Goal: Information Seeking & Learning: Learn about a topic

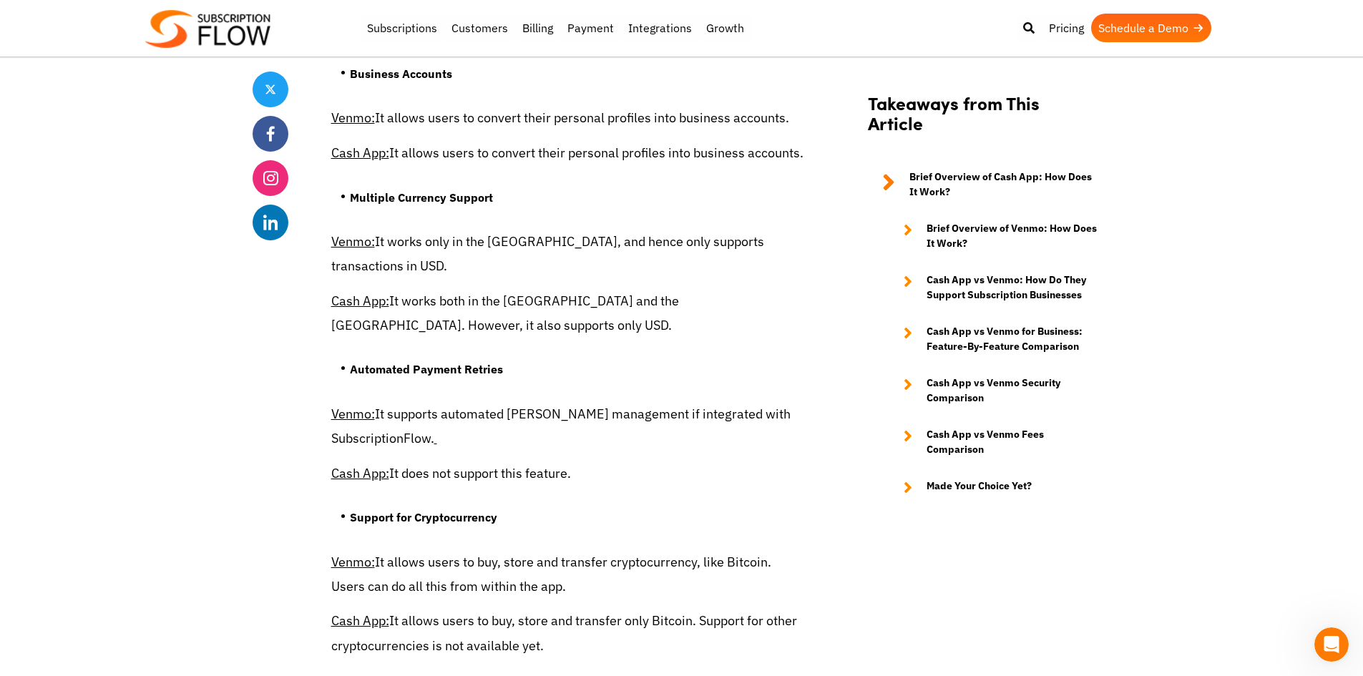
scroll to position [4412, 0]
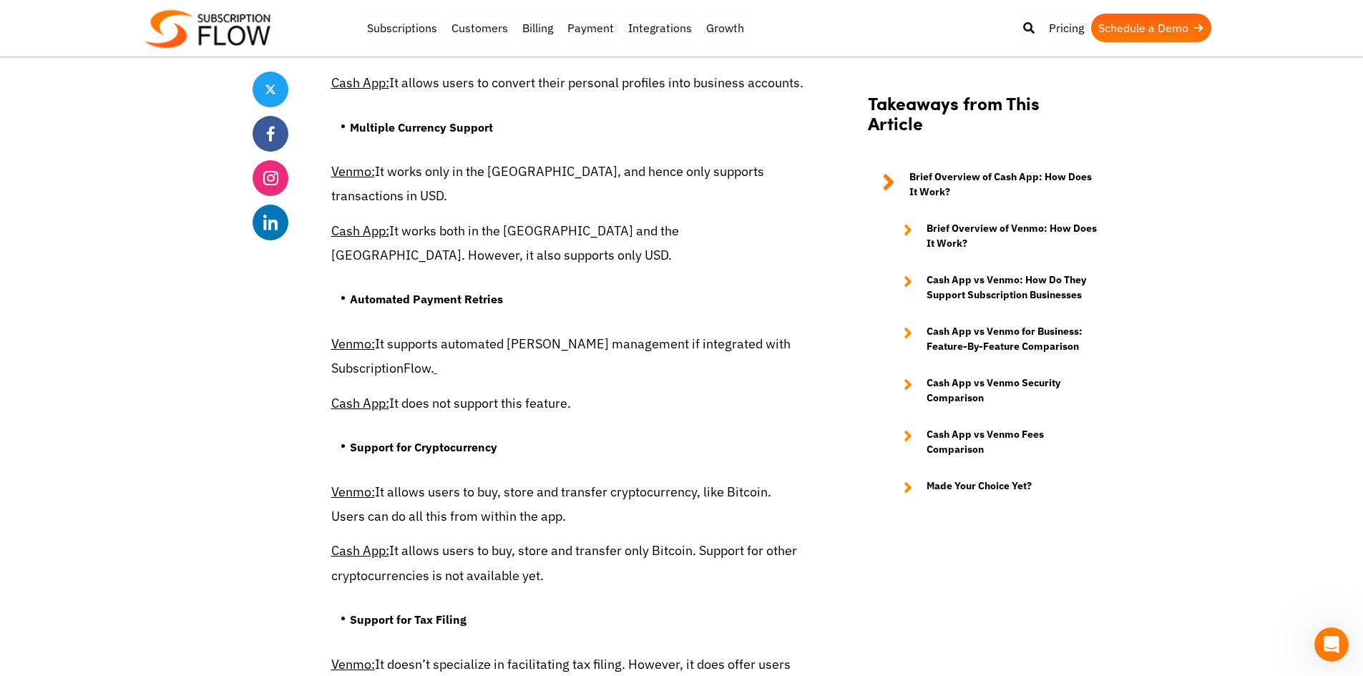
click at [353, 180] on u "Venmo:" at bounding box center [353, 171] width 44 height 16
click at [368, 180] on u "Venmo:" at bounding box center [353, 171] width 44 height 16
click at [371, 180] on u "Venmo:" at bounding box center [353, 171] width 44 height 16
click at [373, 220] on p "Cash App: It works both in the US and the UK. However, it also supports only US…" at bounding box center [567, 243] width 472 height 49
click at [366, 232] on u "Cash App:" at bounding box center [360, 230] width 58 height 16
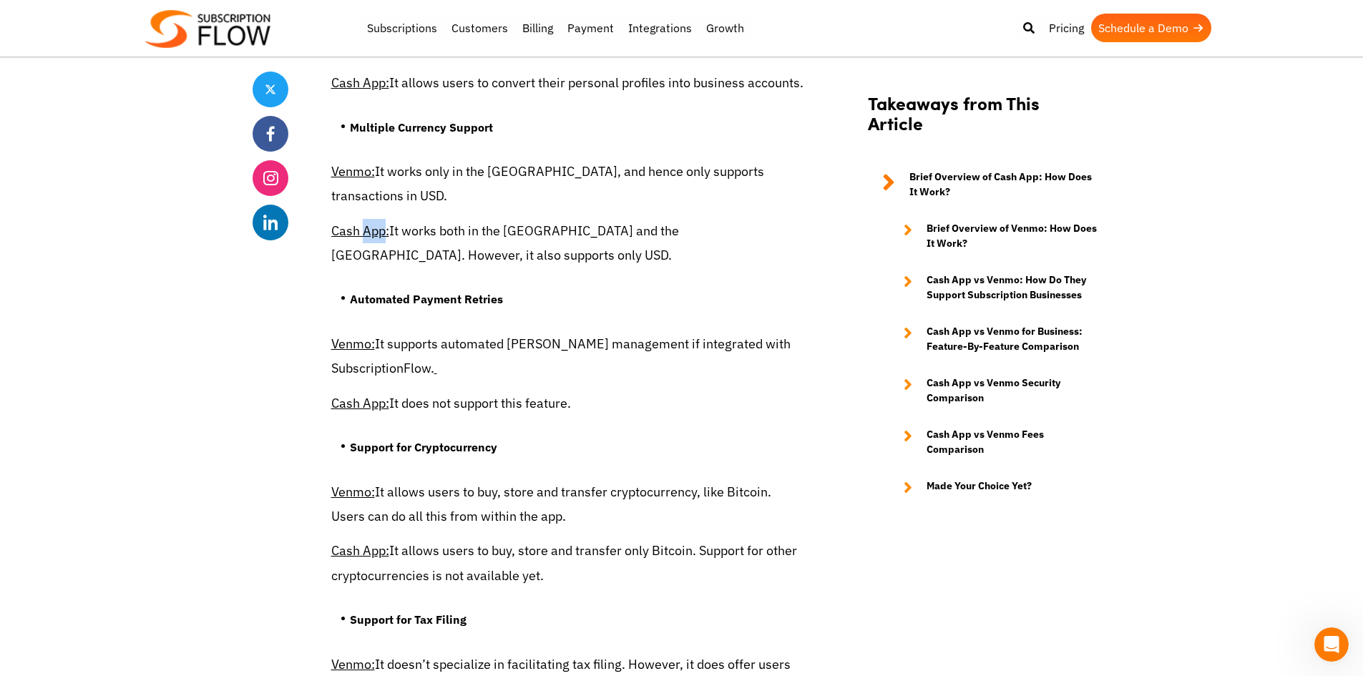
click at [366, 232] on u "Cash App:" at bounding box center [360, 230] width 58 height 16
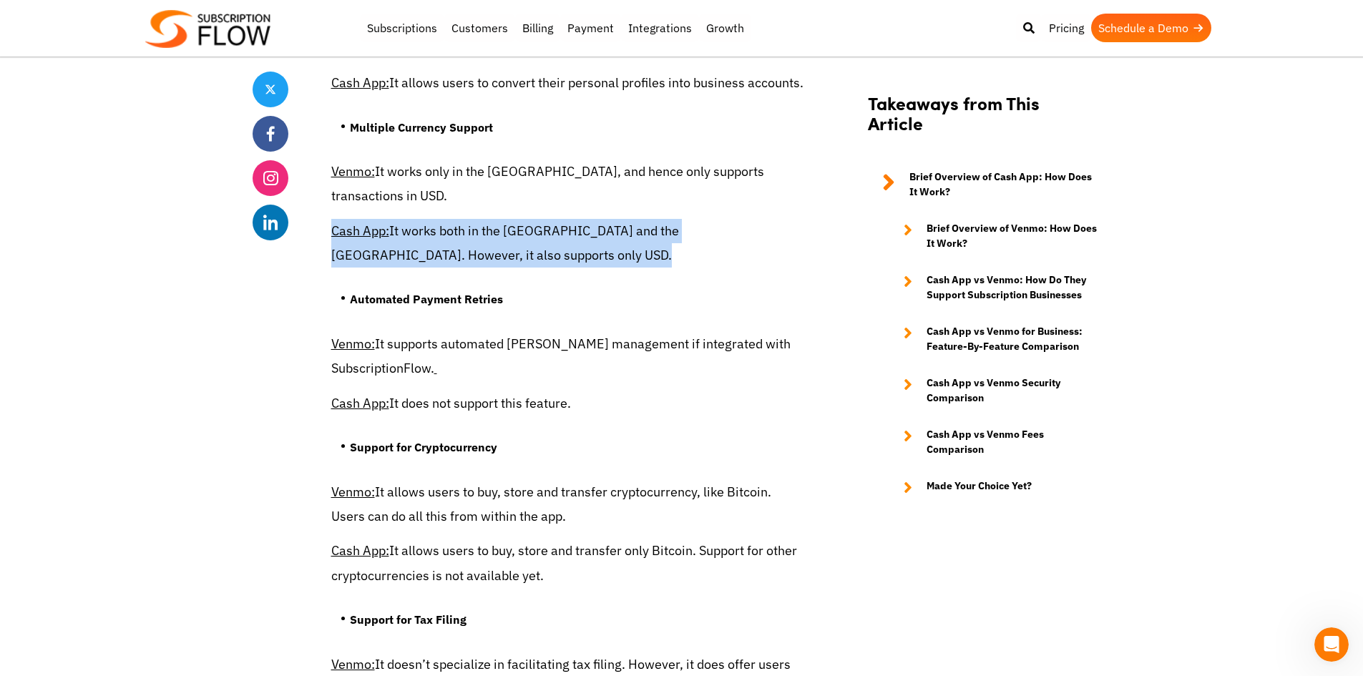
click at [366, 232] on u "Cash App:" at bounding box center [360, 230] width 58 height 16
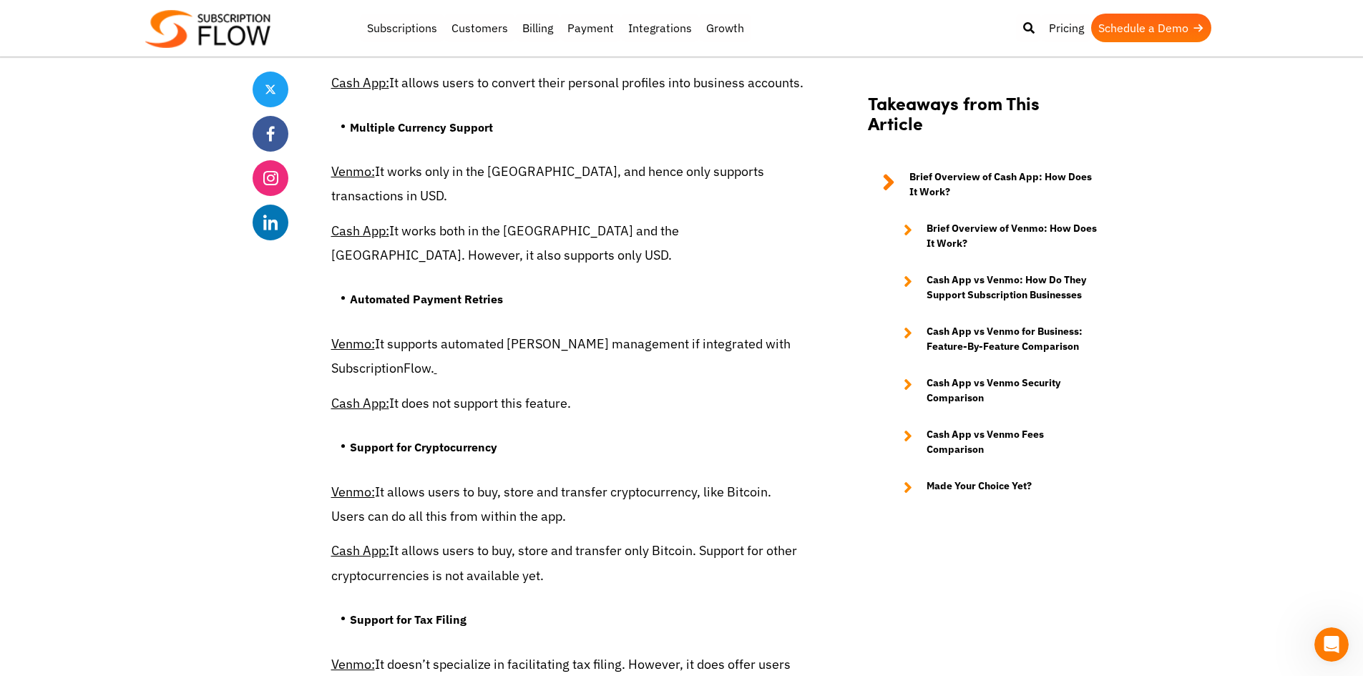
click at [420, 278] on ul "Automated Payment Retries" at bounding box center [567, 305] width 472 height 54
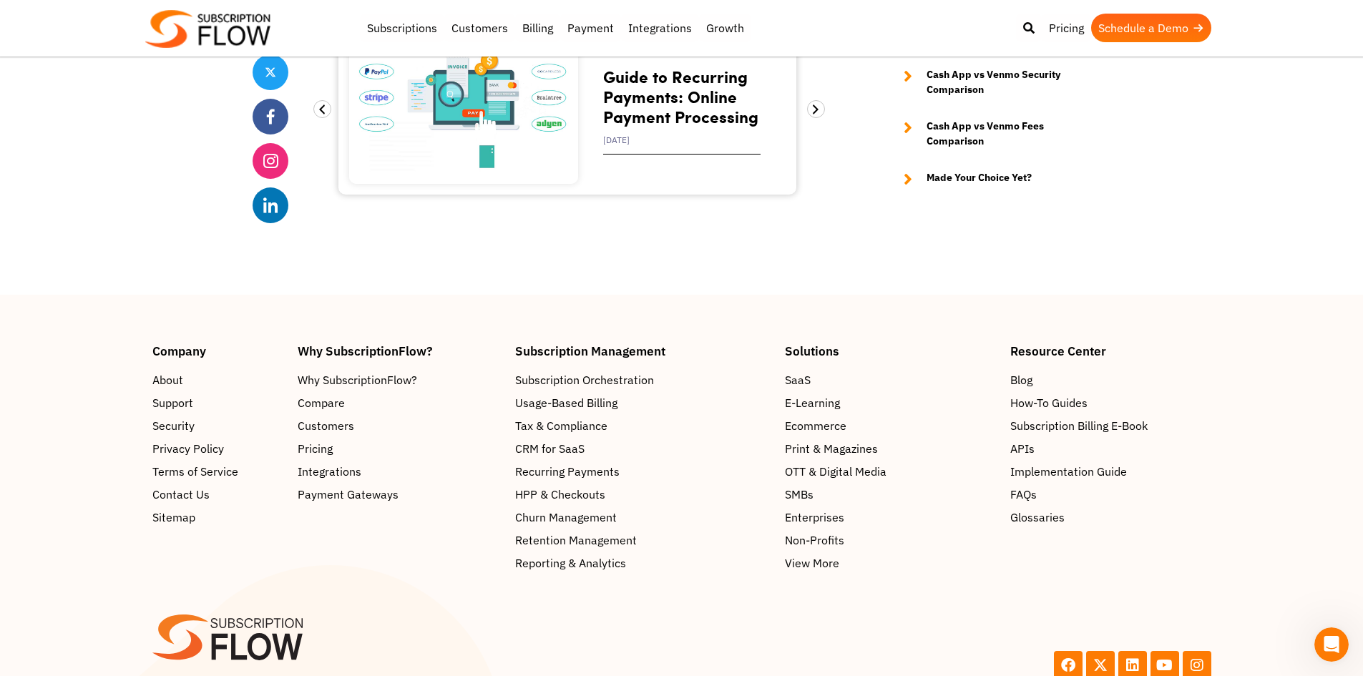
scroll to position [8802, 0]
